Goal: Transaction & Acquisition: Purchase product/service

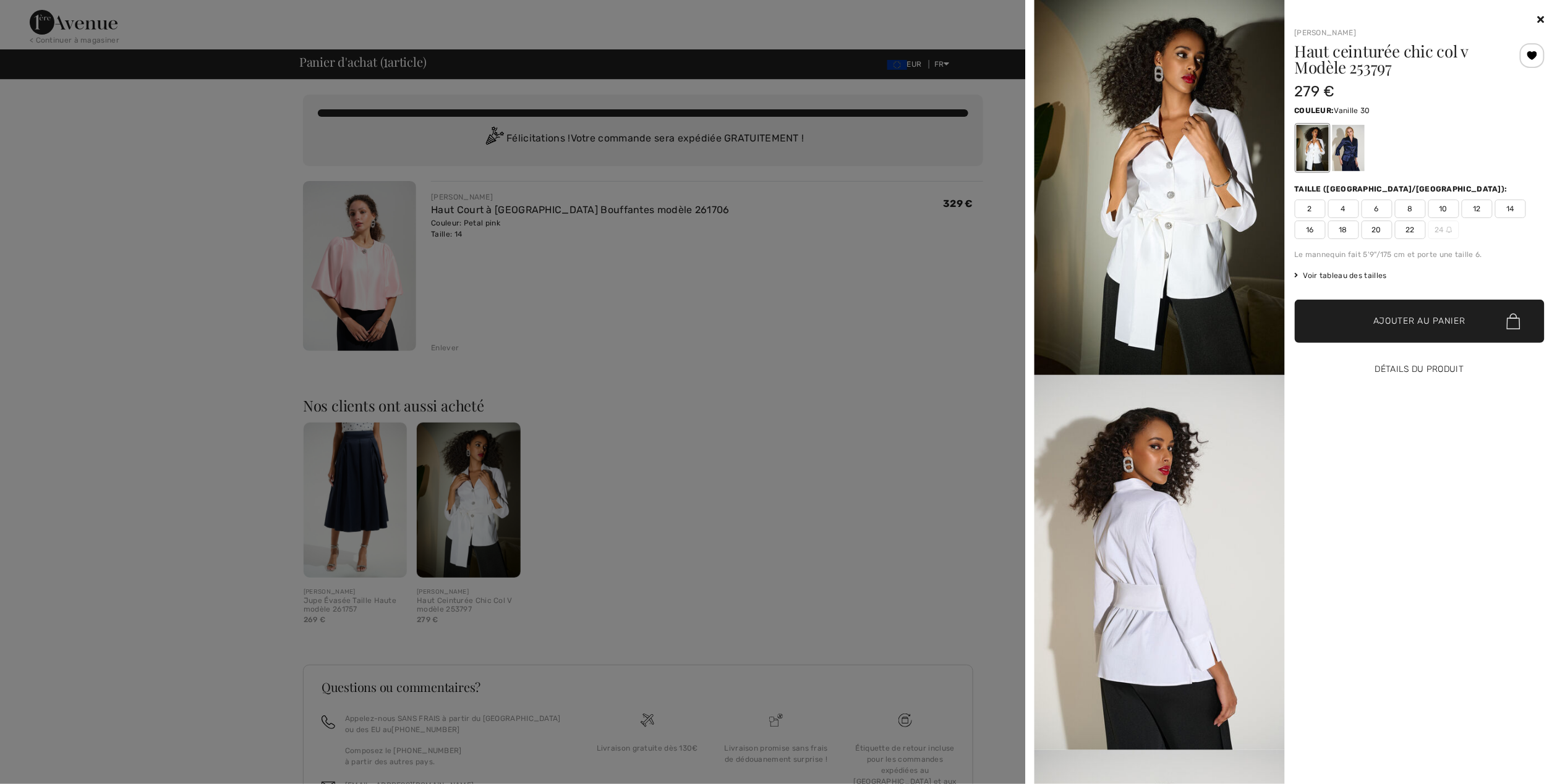
click at [1416, 372] on button "Détails du produit" at bounding box center [1421, 369] width 251 height 43
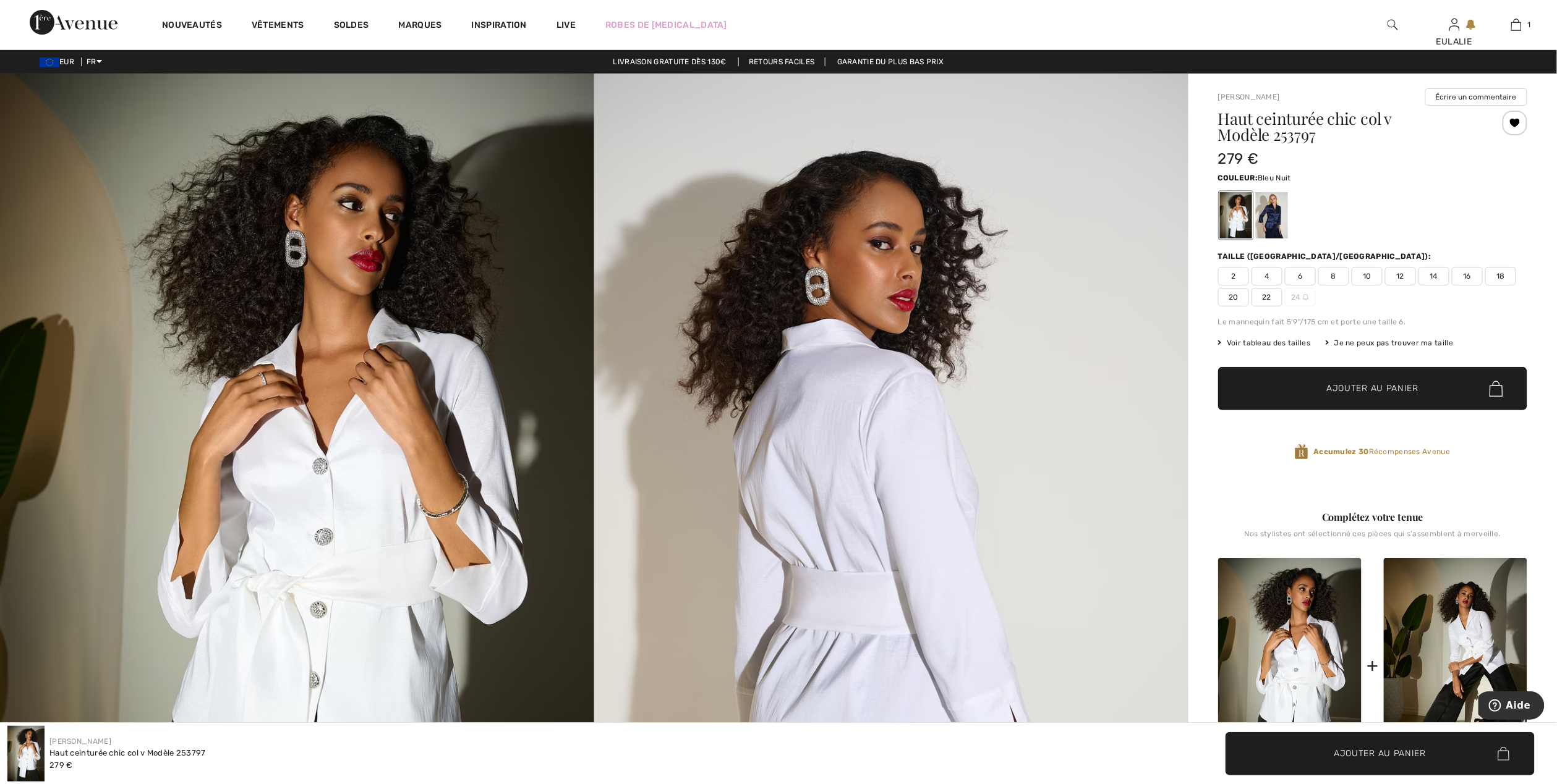
click at [1275, 210] on div at bounding box center [1272, 215] width 32 height 47
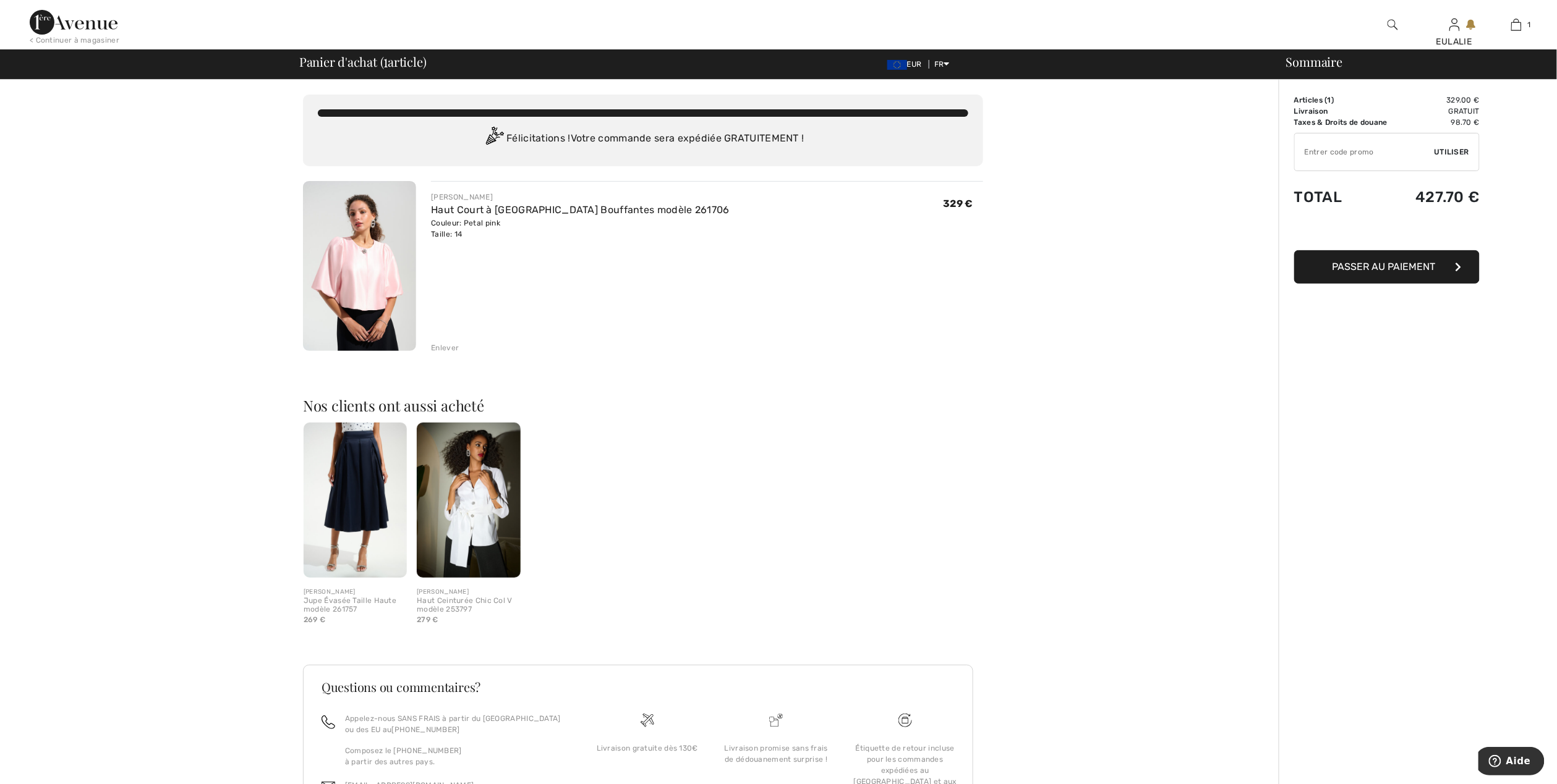
click at [343, 244] on img at bounding box center [359, 266] width 113 height 170
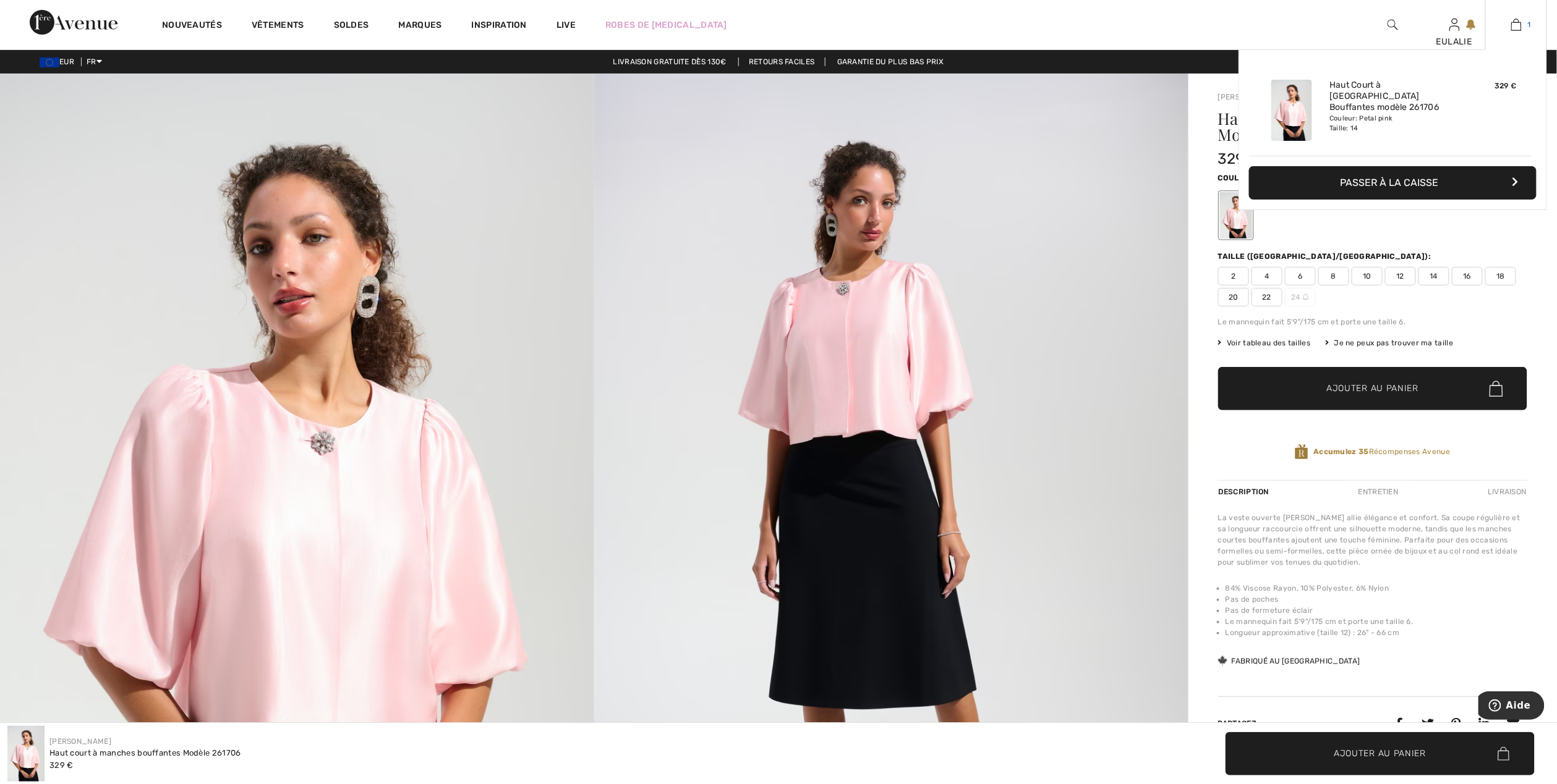
click at [1515, 27] on img at bounding box center [1516, 25] width 10 height 15
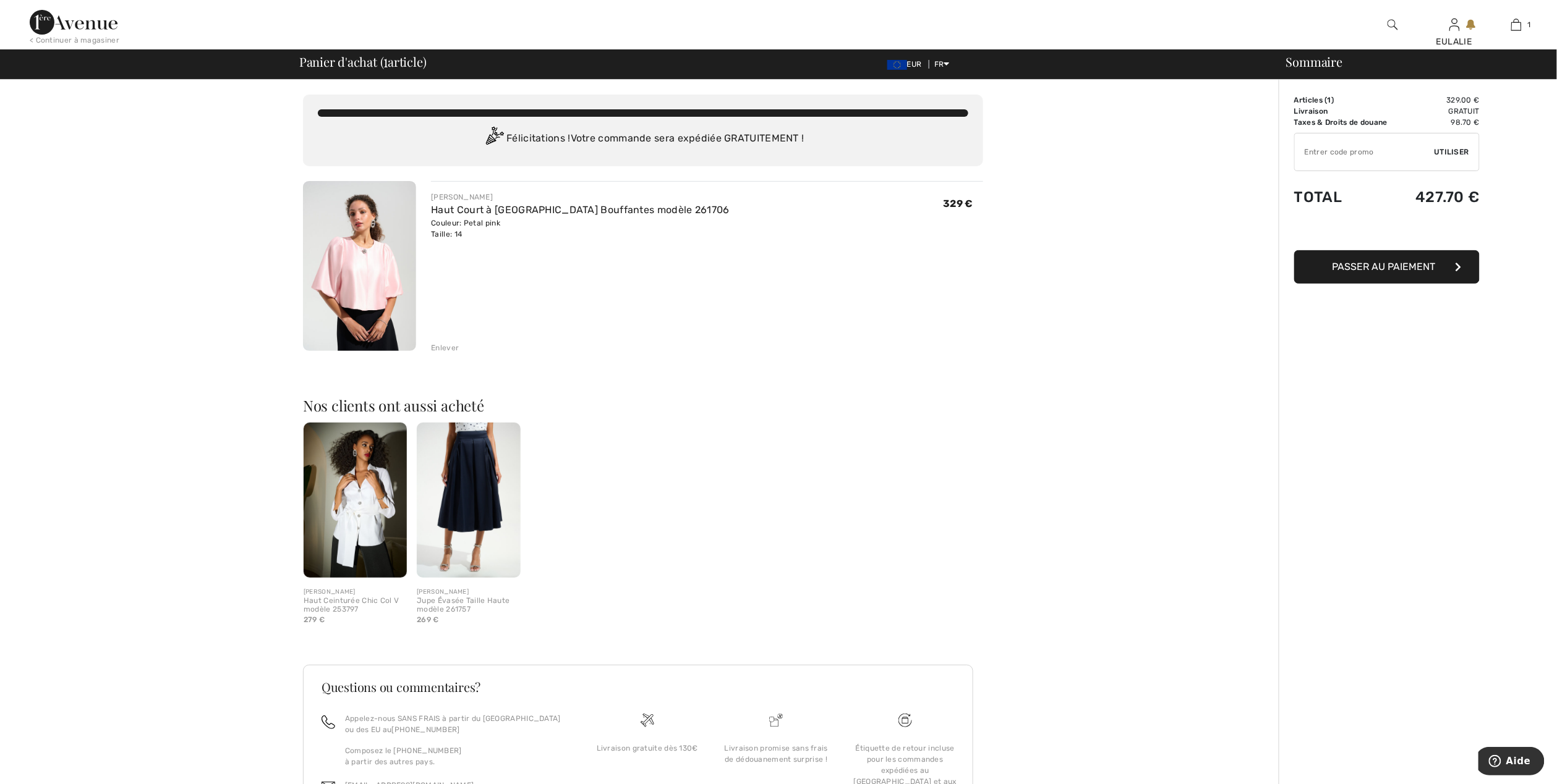
click at [1389, 269] on span "Passer au paiement" at bounding box center [1384, 266] width 103 height 12
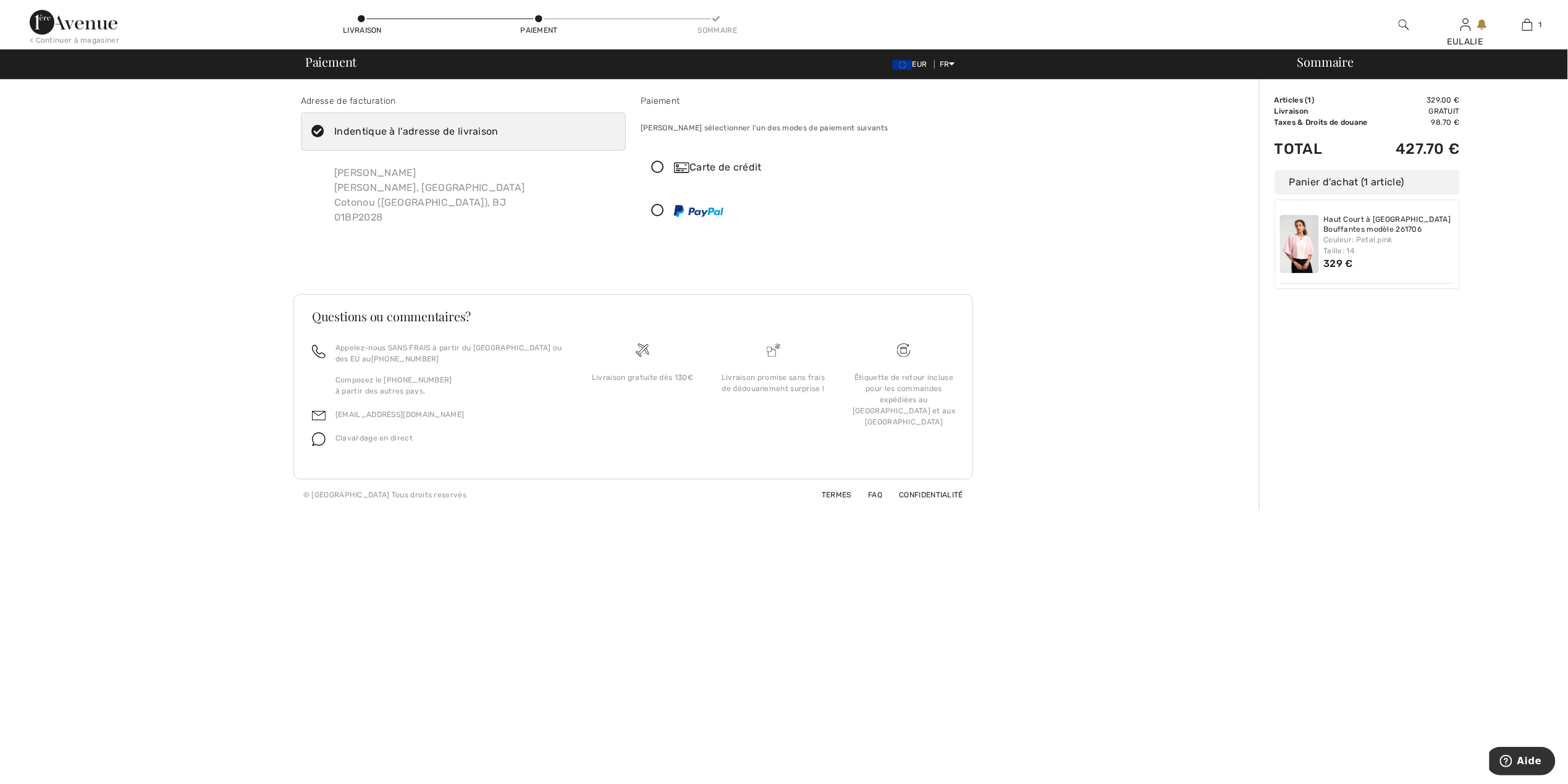
click at [656, 165] on icon at bounding box center [658, 168] width 33 height 13
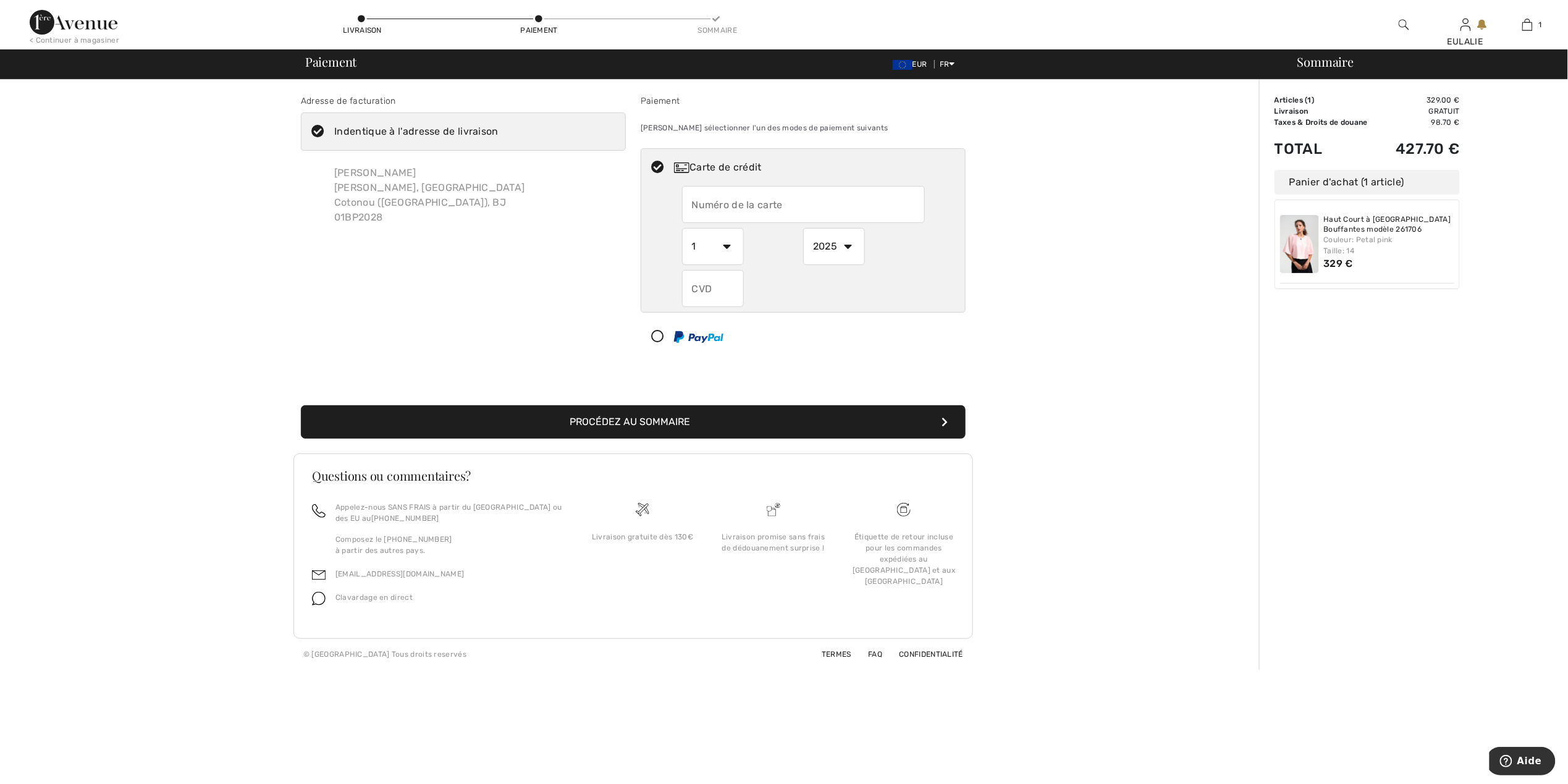
click at [837, 208] on input "text" at bounding box center [804, 205] width 243 height 37
type input "4696502140007804"
select select "12"
click at [719, 280] on input "text" at bounding box center [713, 289] width 62 height 37
type input "953"
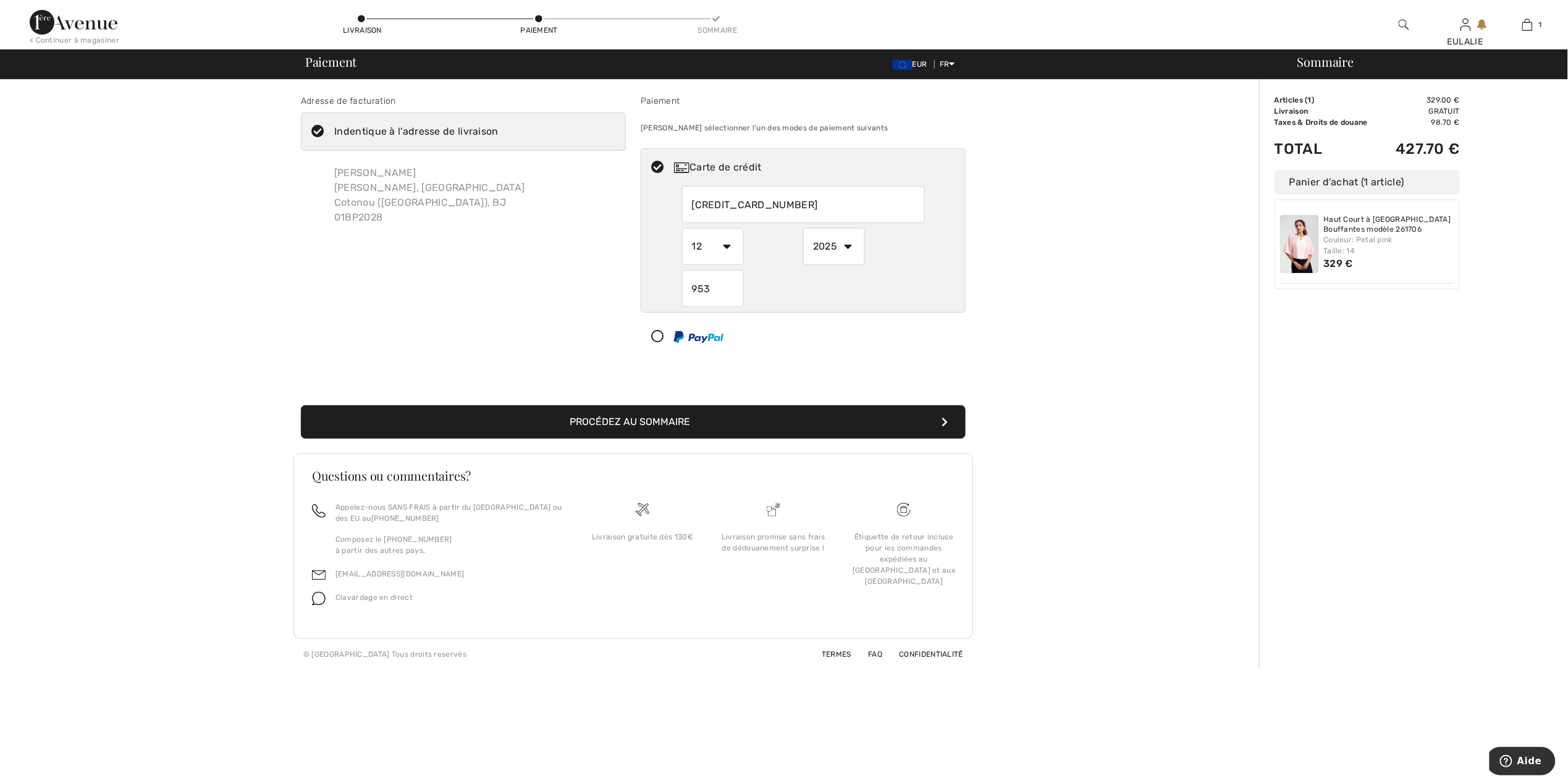
click at [805, 419] on button "Procédez au sommaire" at bounding box center [633, 422] width 665 height 34
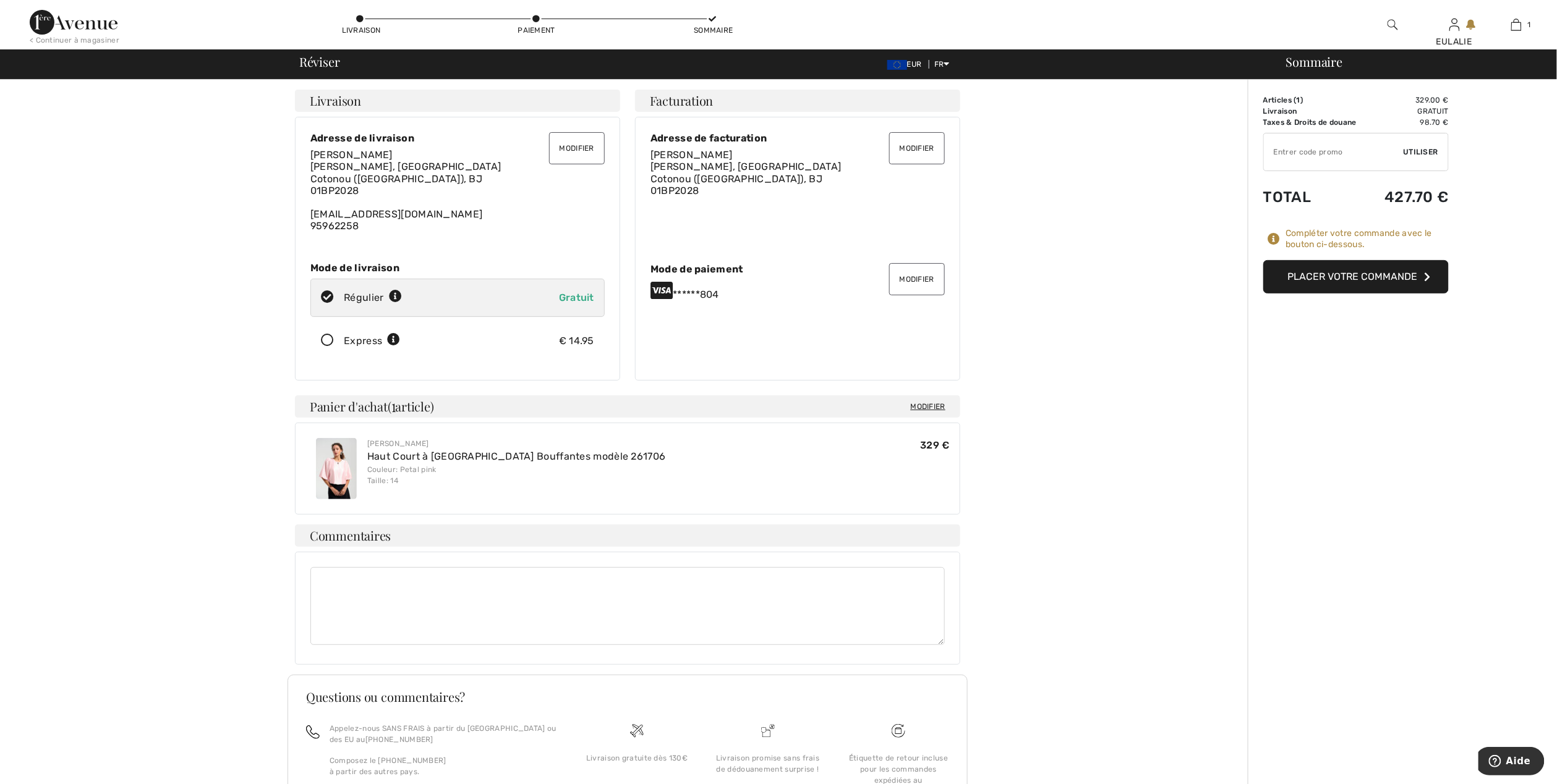
click at [342, 575] on textarea at bounding box center [628, 606] width 635 height 78
type textarea "VOUS VOUDRIEZ EXPEDIER LA COMMANDE PAR DHL S'IL VOUS PLAIT."
click at [1395, 277] on button "Placer votre commande" at bounding box center [1356, 277] width 186 height 34
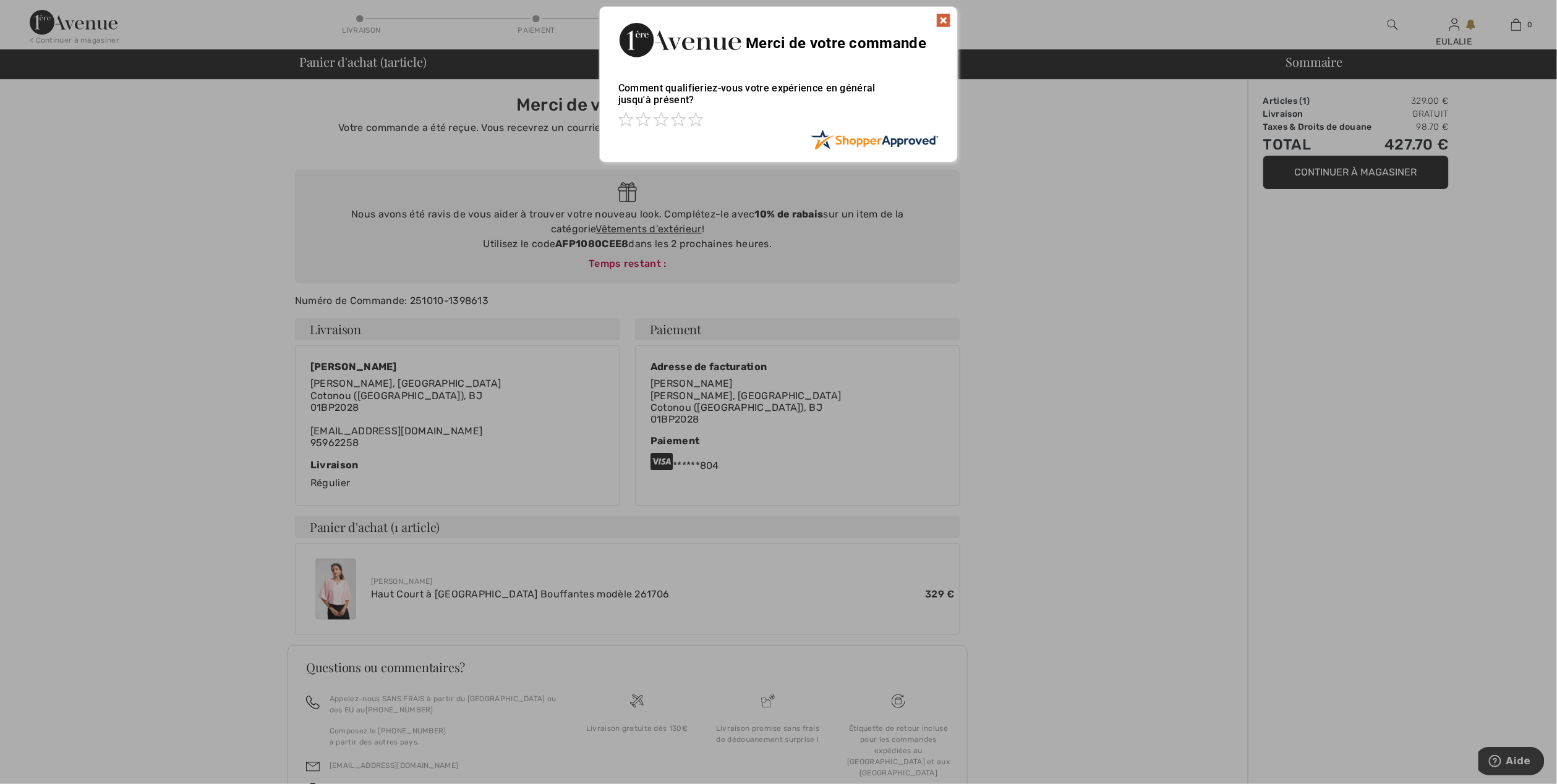
click at [944, 18] on img at bounding box center [944, 20] width 15 height 15
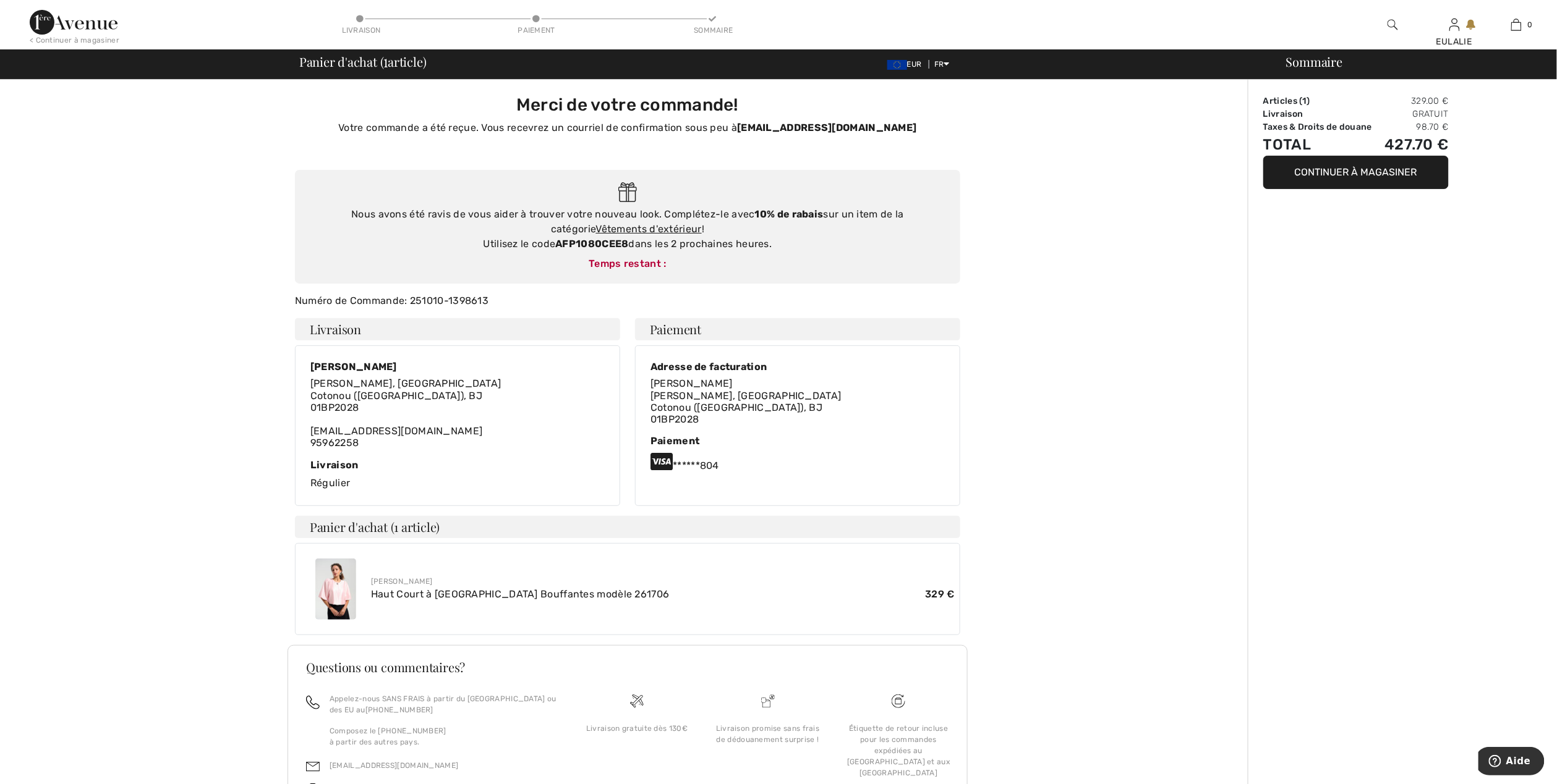
scroll to position [41, 0]
